Goal: Task Accomplishment & Management: Manage account settings

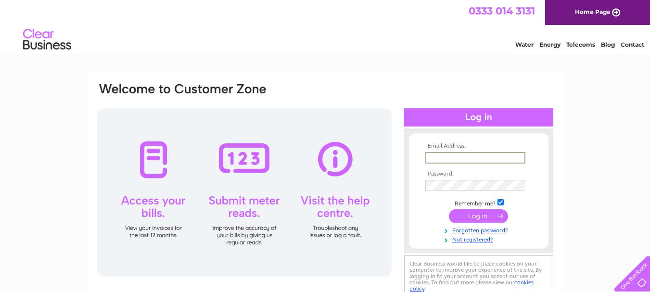
click at [478, 154] on input "text" at bounding box center [475, 158] width 100 height 12
type input "[EMAIL_ADDRESS][DOMAIN_NAME]"
click at [452, 163] on td at bounding box center [479, 157] width 112 height 15
click at [453, 157] on input "text" at bounding box center [474, 157] width 99 height 11
type input "[EMAIL_ADDRESS][DOMAIN_NAME]"
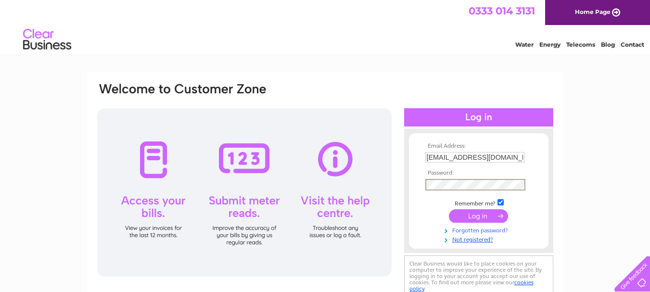
click at [490, 229] on link "Forgotten password?" at bounding box center [479, 229] width 109 height 9
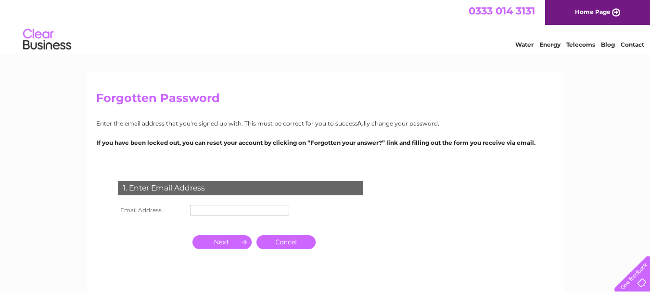
click at [276, 206] on input "text" at bounding box center [239, 210] width 99 height 11
type input "[EMAIL_ADDRESS][DOMAIN_NAME]"
click at [226, 241] on input "button" at bounding box center [221, 241] width 59 height 13
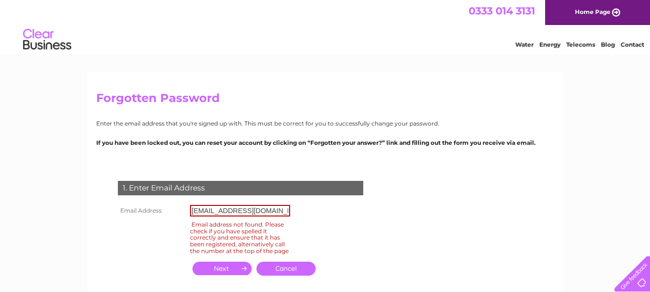
click at [286, 273] on link "Cancel" at bounding box center [285, 269] width 59 height 14
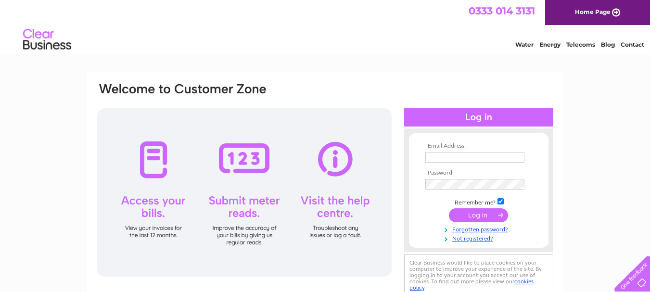
click at [603, 10] on link "Home Page" at bounding box center [597, 12] width 105 height 25
